Goal: Transaction & Acquisition: Purchase product/service

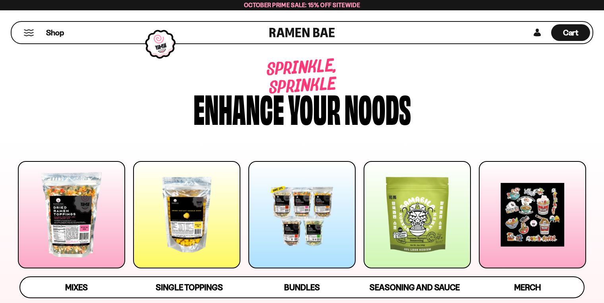
scroll to position [79, 0]
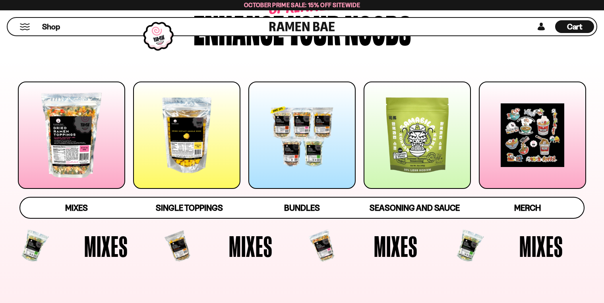
click at [307, 168] on div at bounding box center [301, 134] width 107 height 107
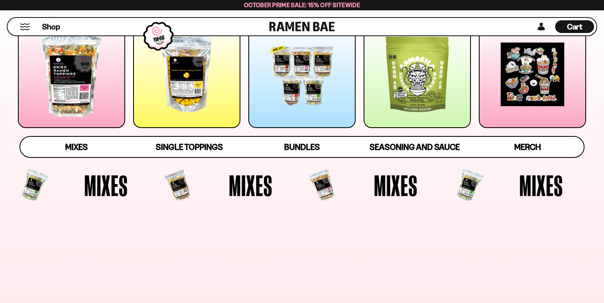
scroll to position [162, 0]
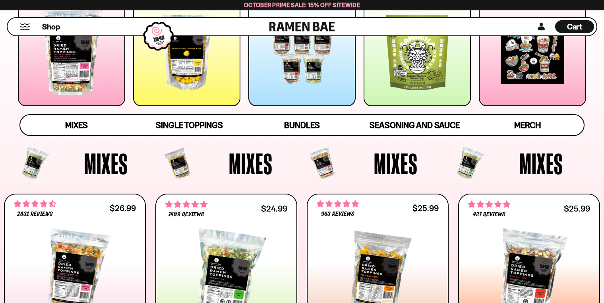
click at [173, 106] on div at bounding box center [186, 52] width 107 height 107
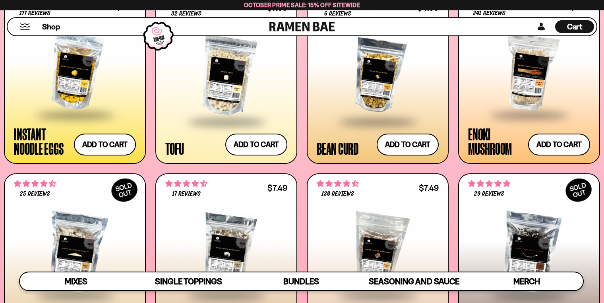
scroll to position [972, 0]
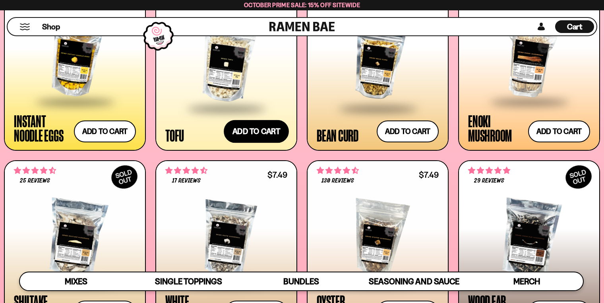
click at [267, 143] on button "Add to cart Add ― Regular price $7.99 Regular price Sale price $7.99 Unit price…" at bounding box center [256, 131] width 65 height 23
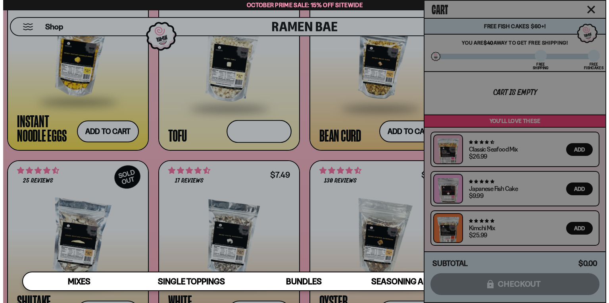
scroll to position [977, 0]
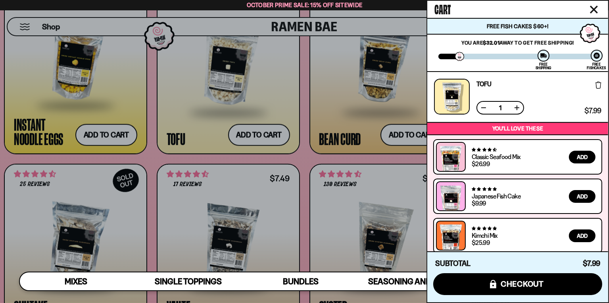
click at [345, 136] on div at bounding box center [304, 151] width 609 height 303
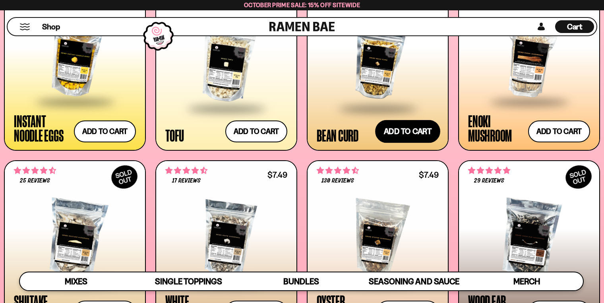
click at [392, 143] on button "Add to cart Add ― Regular price $4.99 Regular price Sale price $4.99 Unit price…" at bounding box center [407, 131] width 65 height 23
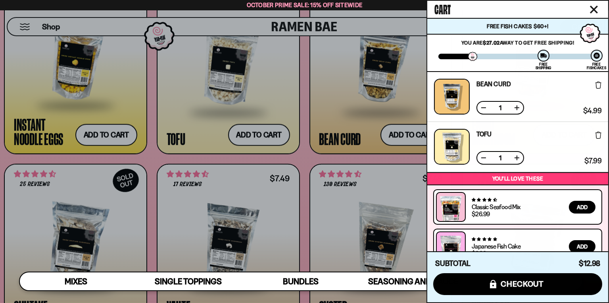
click at [351, 141] on div at bounding box center [304, 151] width 609 height 303
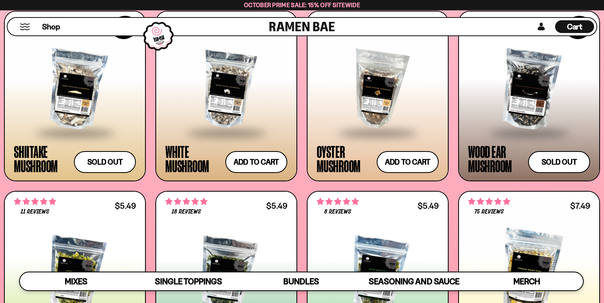
scroll to position [1131, 0]
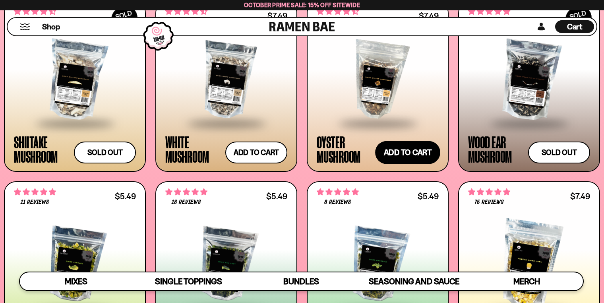
click at [415, 164] on button "Add to cart Add ― Regular price $7.49 Regular price Sale price $7.49 Unit price…" at bounding box center [407, 152] width 65 height 23
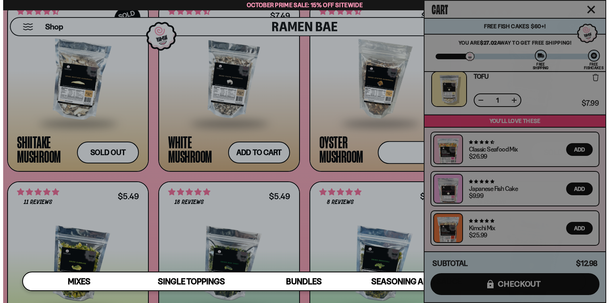
scroll to position [1138, 0]
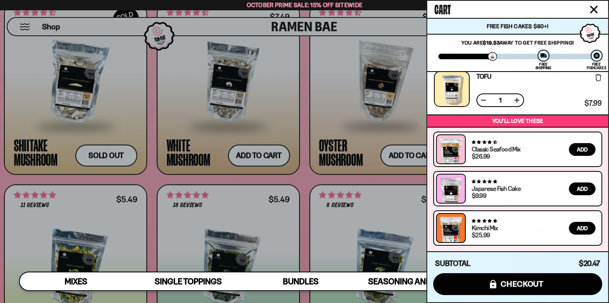
click at [315, 99] on div at bounding box center [304, 151] width 609 height 303
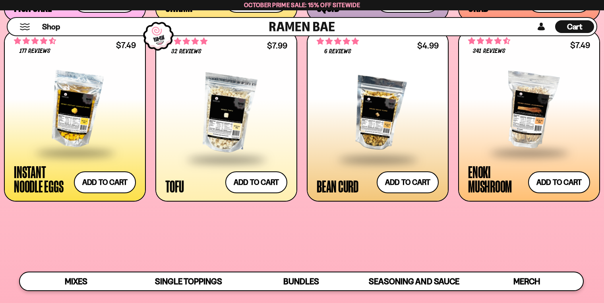
scroll to position [735, 0]
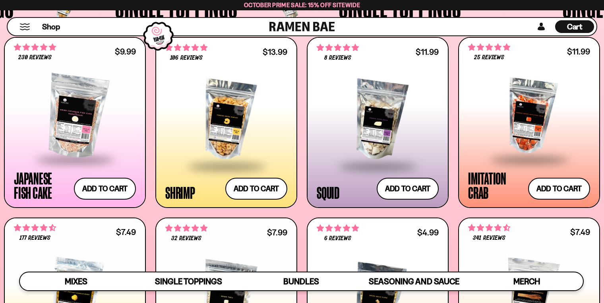
click at [577, 31] on div "Cart D0381C2F-513E-4F90-8A41-6F0A75DCBAAA" at bounding box center [574, 26] width 39 height 13
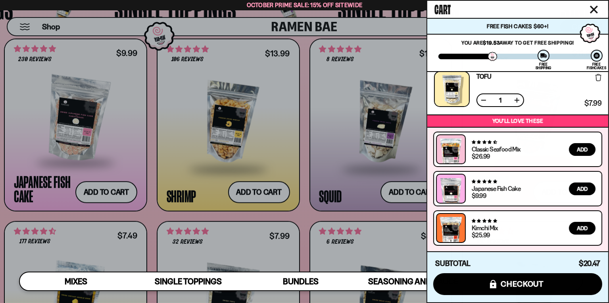
scroll to position [0, 0]
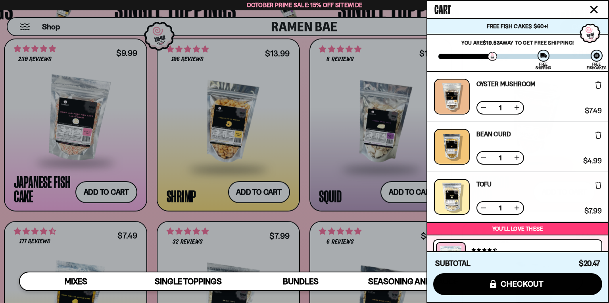
click at [513, 164] on div "Bean Curd Free Gift Subscription: 1 $4.99 $4.99 (Saved $0.00 )" at bounding box center [518, 147] width 168 height 36
drag, startPoint x: 572, startPoint y: 163, endPoint x: 534, endPoint y: 163, distance: 38.1
click at [534, 163] on div "Bean Curd Free Gift Subscription: 1 $4.99 $4.99 (Saved $0.00 )" at bounding box center [518, 147] width 168 height 36
click at [517, 214] on div "Tofu Free Gift Subscription: 1 $7.99 $7.99 (Saved $0.00 )" at bounding box center [518, 197] width 168 height 36
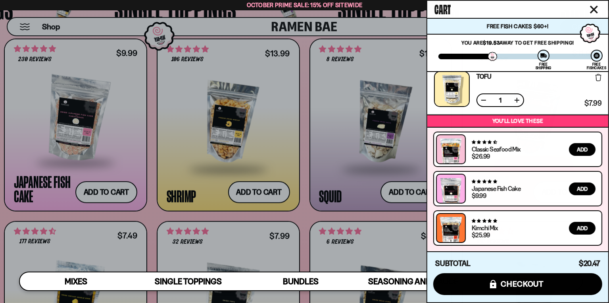
drag, startPoint x: 591, startPoint y: 10, endPoint x: 582, endPoint y: 26, distance: 18.7
click at [591, 12] on icon "Close cart" at bounding box center [594, 10] width 8 height 8
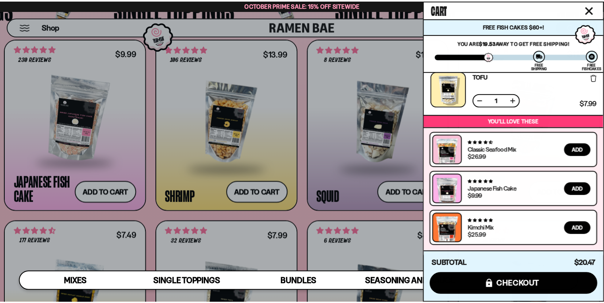
scroll to position [735, 0]
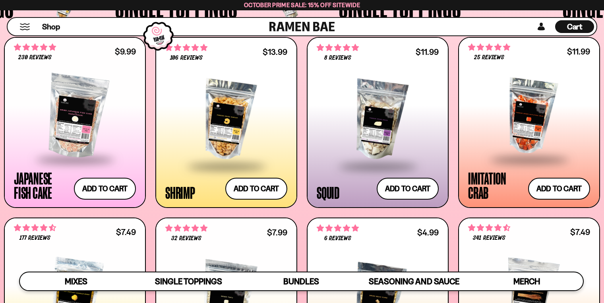
click at [559, 28] on div "Cart D0381C2F-513E-4F90-8A41-6F0A75DCBAAA" at bounding box center [574, 26] width 39 height 13
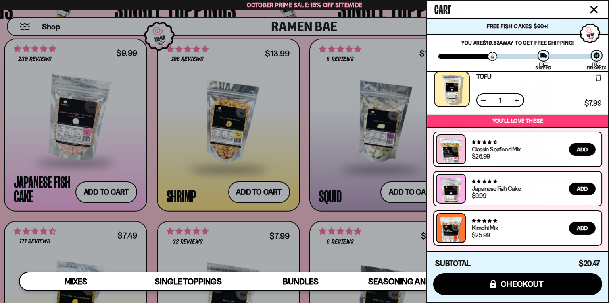
scroll to position [0, 0]
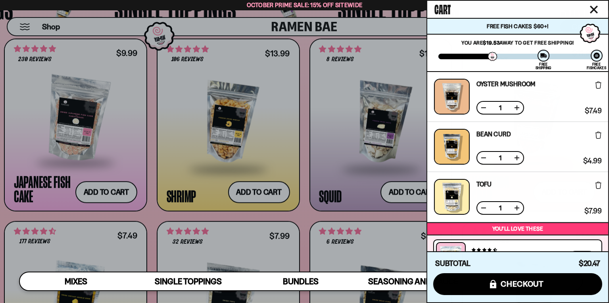
drag, startPoint x: 609, startPoint y: 150, endPoint x: 607, endPoint y: 163, distance: 12.8
click at [603, 163] on div "Cart Free Fish Cakes $60+! You are $19.53 away to get Free Shipping! You've unl…" at bounding box center [518, 151] width 183 height 303
drag, startPoint x: 518, startPoint y: 131, endPoint x: 518, endPoint y: 121, distance: 9.5
click at [518, 114] on div "Oyster Mushroom Free Gift Subscription: 1 $7.49 $7.49 (Saved $0.00 )" at bounding box center [518, 97] width 168 height 36
drag, startPoint x: 534, startPoint y: 209, endPoint x: 535, endPoint y: 223, distance: 14.0
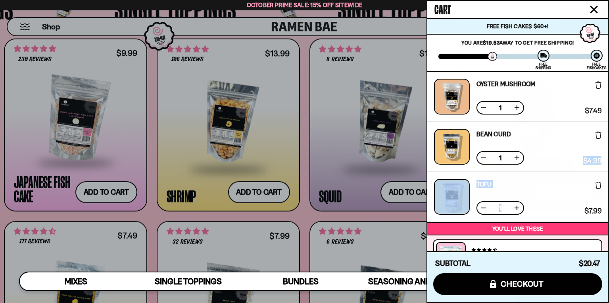
click at [538, 221] on div "Oyster Mushroom Free Gift Subscription: 1 $7.49 $7.49 (Saved $0.00 ) Bean Curd …" at bounding box center [518, 146] width 181 height 149
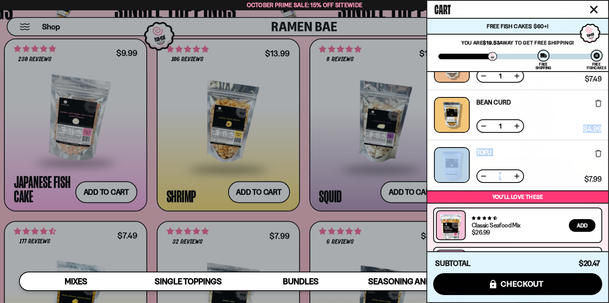
scroll to position [34, 0]
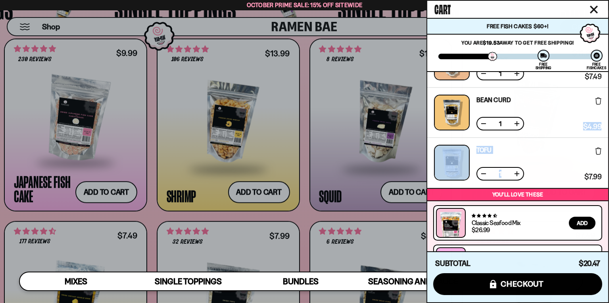
click at [514, 180] on div "Tofu Free Gift Subscription: 1 $7.99 $7.99 (Saved $0.00 )" at bounding box center [518, 163] width 168 height 36
click at [513, 177] on button at bounding box center [517, 174] width 8 height 8
click at [334, 68] on div at bounding box center [304, 151] width 609 height 303
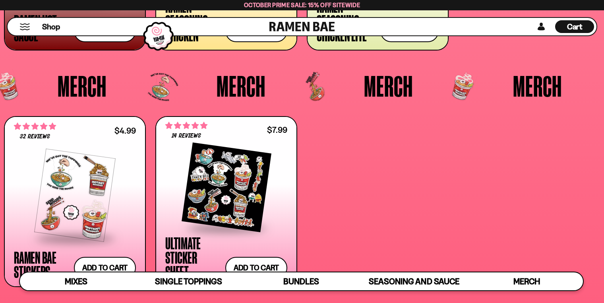
scroll to position [2005, 0]
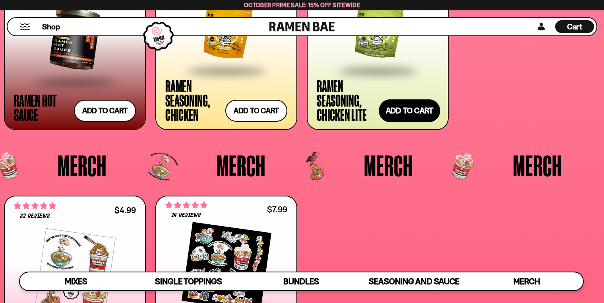
click at [418, 122] on button "Add to cart Add ― Regular price $14.99 Regular price Sale price $14.99 Unit pri…" at bounding box center [408, 110] width 61 height 23
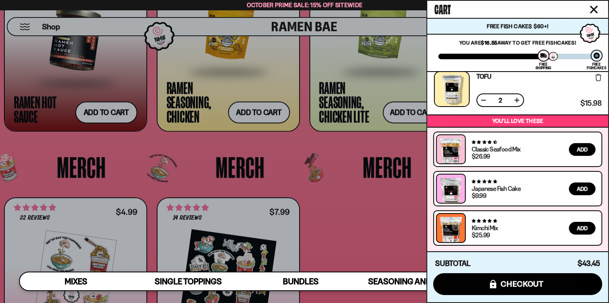
scroll to position [0, 0]
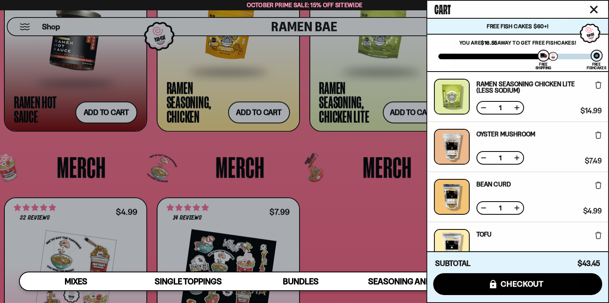
drag, startPoint x: 609, startPoint y: 154, endPoint x: 608, endPoint y: 177, distance: 22.2
click at [603, 177] on div "Cart Free Fish Cakes $60+! You are $16.55 away to get Free Fishcakes! You've un…" at bounding box center [518, 151] width 183 height 303
drag, startPoint x: 609, startPoint y: 162, endPoint x: 607, endPoint y: 190, distance: 27.5
click at [603, 191] on div "Cart Free Fish Cakes $60+! You are $16.55 away to get Free Fishcakes! You've un…" at bounding box center [518, 151] width 183 height 303
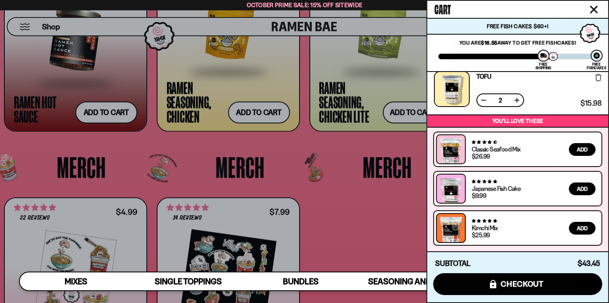
click at [603, 117] on div "Cart Free Fish Cakes $60+! You are $16.55 away to get Free Fishcakes! You've un…" at bounding box center [518, 151] width 183 height 303
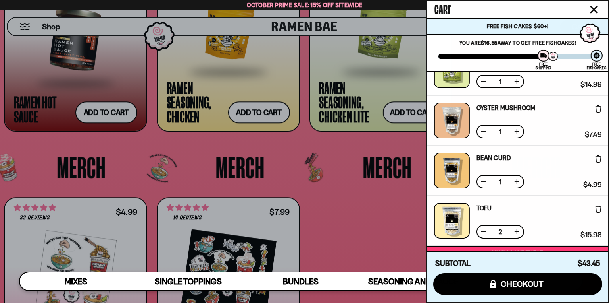
scroll to position [4, 0]
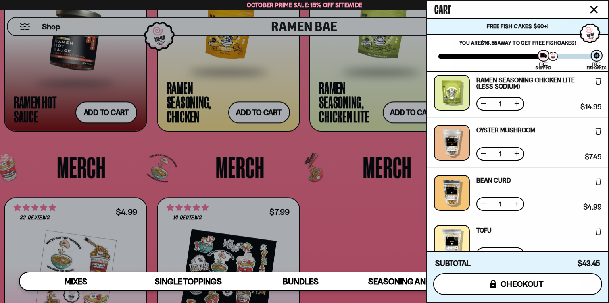
click at [523, 282] on span "checkout" at bounding box center [522, 283] width 43 height 9
